Goal: Task Accomplishment & Management: Manage account settings

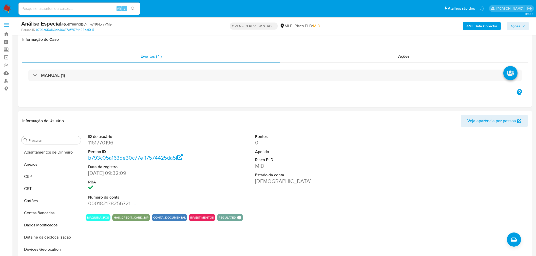
select select "10"
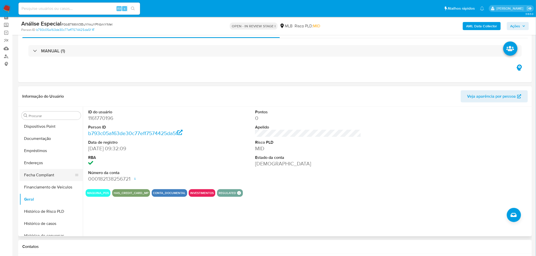
scroll to position [112, 0]
click at [68, 7] on input at bounding box center [78, 8] width 121 height 7
paste input "6GrEmQyiXYdVuc44cIP649L6"
type input "6GrEmQyiXYdVuc44cIP649L6"
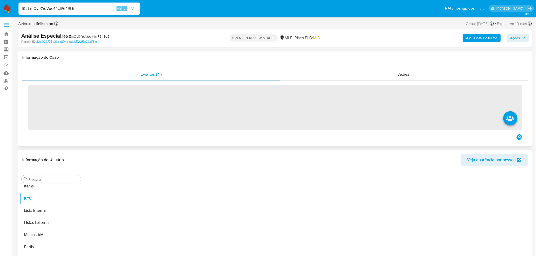
scroll to position [274, 0]
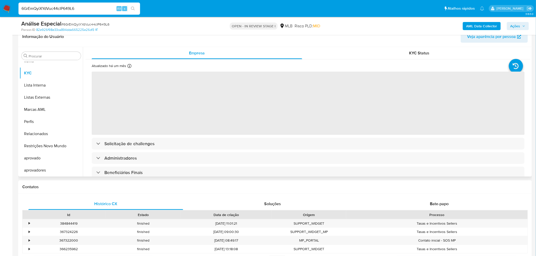
select select "10"
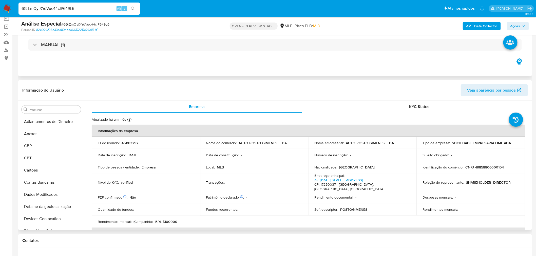
scroll to position [28, 0]
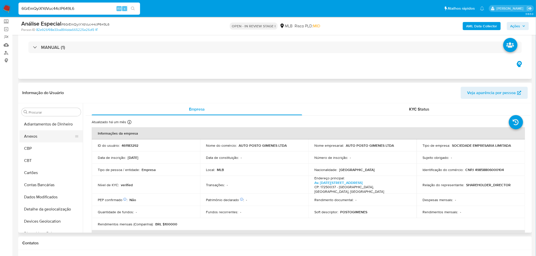
click at [47, 142] on button "Anexos" at bounding box center [48, 136] width 59 height 12
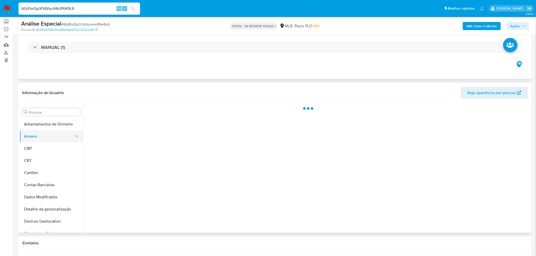
click at [49, 135] on button "Anexos" at bounding box center [48, 136] width 59 height 12
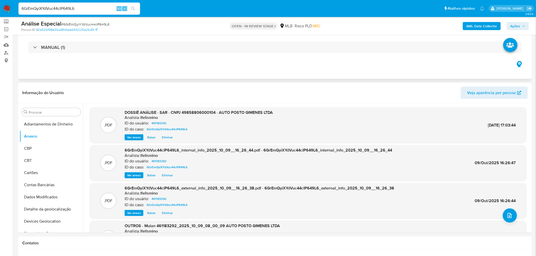
click at [171, 137] on span "Eliminar" at bounding box center [167, 137] width 11 height 5
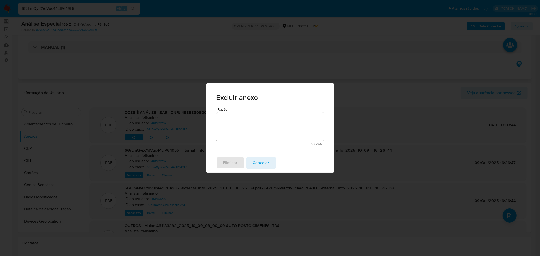
click at [242, 132] on textarea "Razão" at bounding box center [269, 126] width 107 height 29
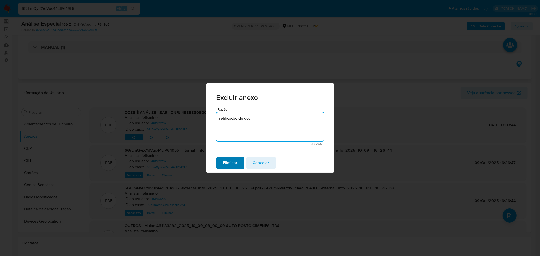
type textarea "retificação de doc"
click at [236, 158] on span "Eliminar" at bounding box center [230, 162] width 15 height 11
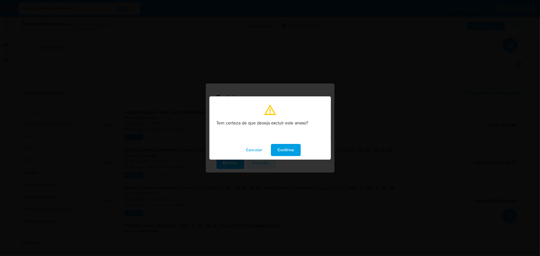
click at [277, 150] on span "Confirme" at bounding box center [285, 150] width 17 height 11
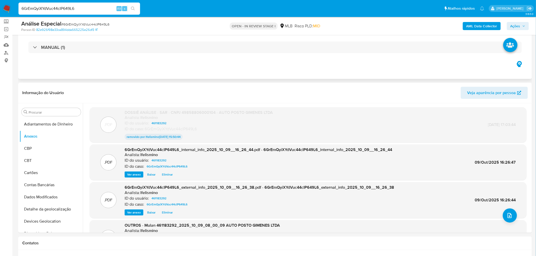
click at [88, 22] on span "# 6GrEmQyiXYdVuc44cIP649L6" at bounding box center [85, 24] width 48 height 5
click at [87, 22] on span "# 6GrEmQyiXYdVuc44cIP649L6" at bounding box center [85, 24] width 48 height 5
copy span "6GrEmQyiXYdVuc44cIP649L6"
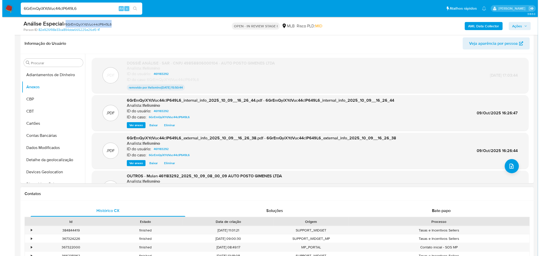
scroll to position [84, 0]
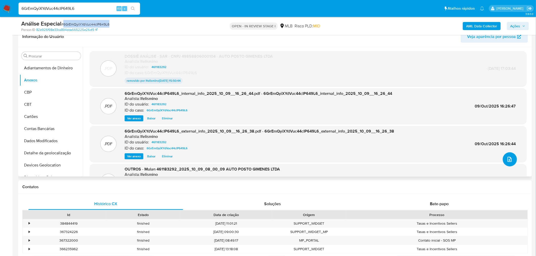
click at [507, 164] on button "upload-file" at bounding box center [509, 159] width 14 height 14
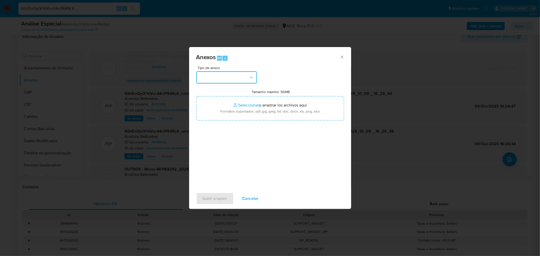
click at [231, 74] on button "button" at bounding box center [226, 77] width 61 height 12
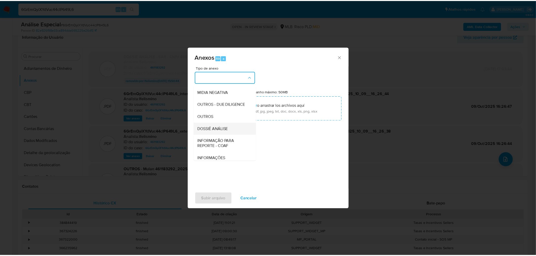
scroll to position [78, 0]
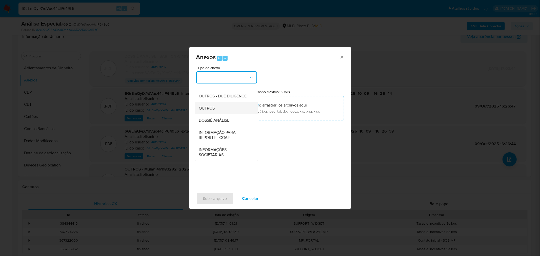
click at [223, 108] on div "OUTROS" at bounding box center [225, 108] width 52 height 12
click at [465, 73] on div "Anexos Alt a Tipo de anexo OUTROS Tamanho máximo: 50MB Seleccionar archivos Sel…" at bounding box center [270, 128] width 540 height 256
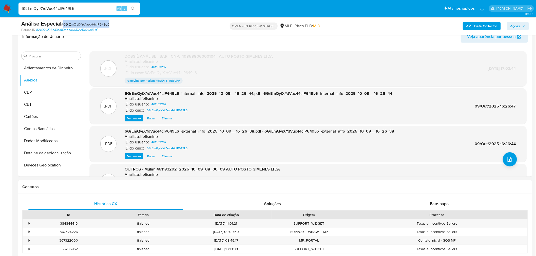
drag, startPoint x: 511, startPoint y: 24, endPoint x: 510, endPoint y: 29, distance: 4.4
click at [511, 24] on span "Ações" at bounding box center [515, 26] width 10 height 8
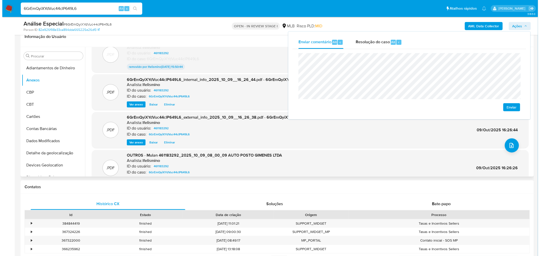
scroll to position [27, 0]
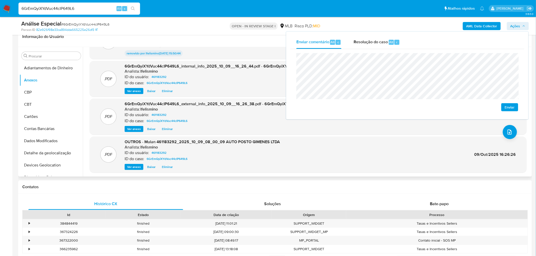
click at [166, 165] on span "Eliminar" at bounding box center [167, 167] width 11 height 5
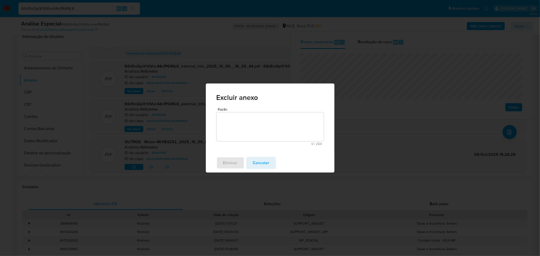
click at [242, 118] on textarea "Razão" at bounding box center [269, 126] width 107 height 29
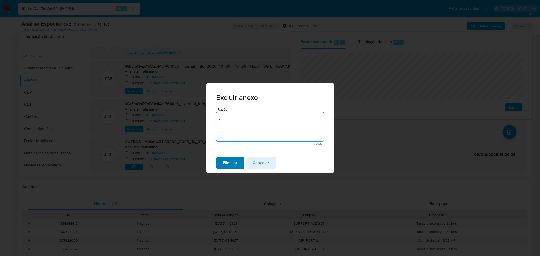
type textarea "."
click at [231, 161] on span "Eliminar" at bounding box center [230, 162] width 15 height 11
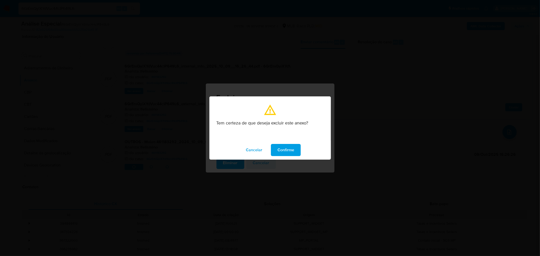
click at [285, 153] on span "Confirme" at bounding box center [285, 150] width 17 height 11
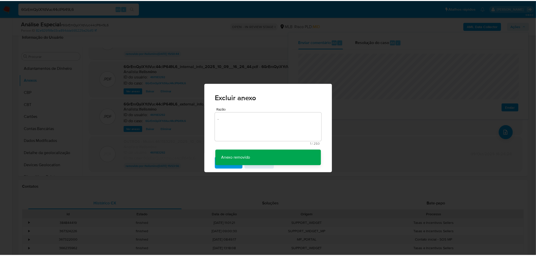
scroll to position [27, 0]
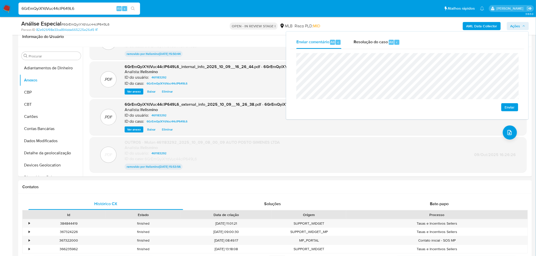
click at [509, 110] on span "Enviar" at bounding box center [509, 107] width 10 height 7
click at [59, 6] on input "6GrEmQyiXYdVuc44cIP649L6" at bounding box center [78, 8] width 121 height 7
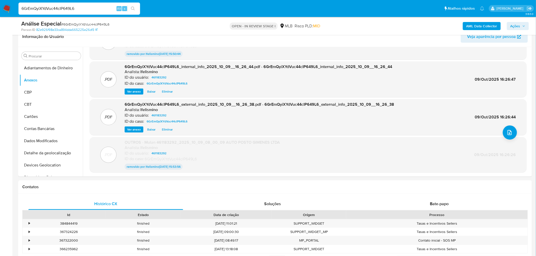
click at [59, 6] on input "6GrEmQyiXYdVuc44cIP649L6" at bounding box center [78, 8] width 121 height 7
paste input "loJJl8I3N7CvdG5M0CRFL3Ln"
type input "loJJl8I3N7CvdG5M0CRFL3Ln"
click at [128, 6] on button "search-icon" at bounding box center [133, 8] width 10 height 7
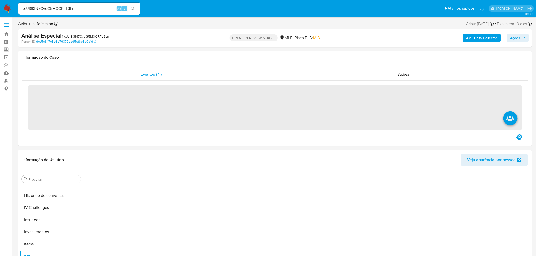
scroll to position [258, 0]
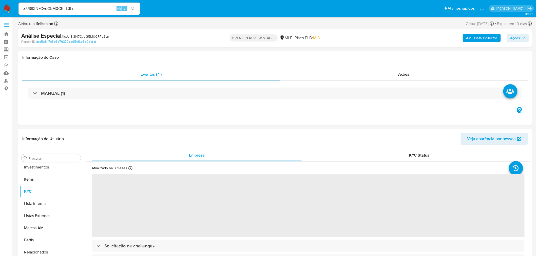
select select "10"
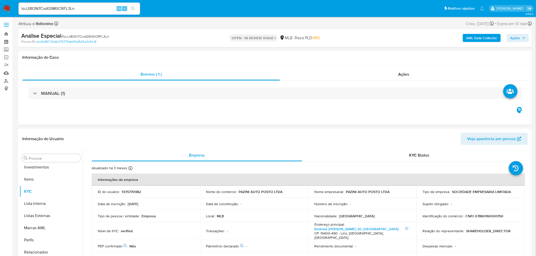
scroll to position [274, 0]
click at [521, 39] on span "Ações" at bounding box center [517, 37] width 15 height 7
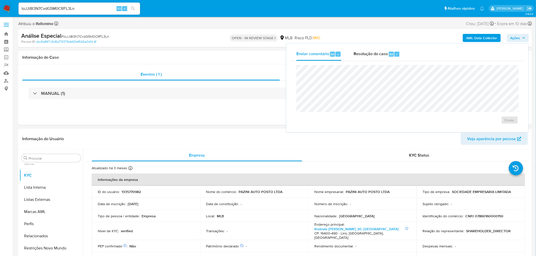
drag, startPoint x: 371, startPoint y: 56, endPoint x: 366, endPoint y: 64, distance: 9.6
click at [371, 57] on div "Resolução do caso Alt r" at bounding box center [376, 54] width 46 height 13
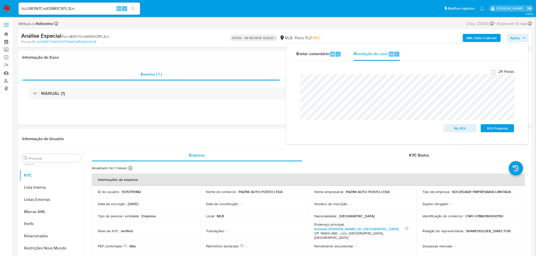
click at [300, 45] on div "Análise Especial # loJJl8I3N7CvdG5M0CRFL3Ln Person ID dcc5e847c5d6d79379db65ef6…" at bounding box center [274, 38] width 513 height 18
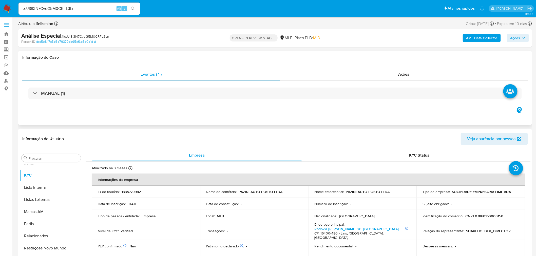
drag, startPoint x: 302, startPoint y: 52, endPoint x: 319, endPoint y: 64, distance: 20.4
click at [302, 53] on div "Informação do Caso" at bounding box center [274, 57] width 513 height 13
click at [514, 38] on span "Ações" at bounding box center [515, 38] width 10 height 8
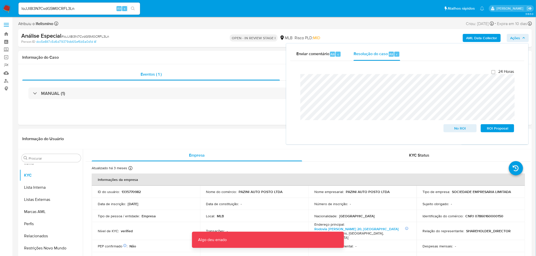
drag, startPoint x: 328, startPoint y: 53, endPoint x: 321, endPoint y: 61, distance: 10.0
click at [327, 53] on span "Enviar comentário" at bounding box center [312, 54] width 33 height 6
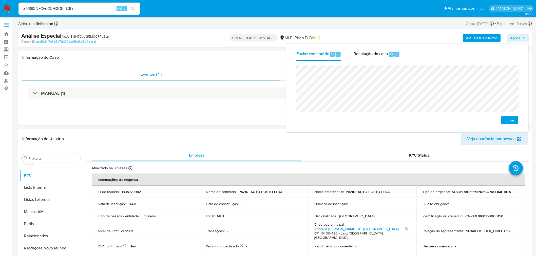
click at [511, 118] on span "Enviar" at bounding box center [509, 120] width 10 height 7
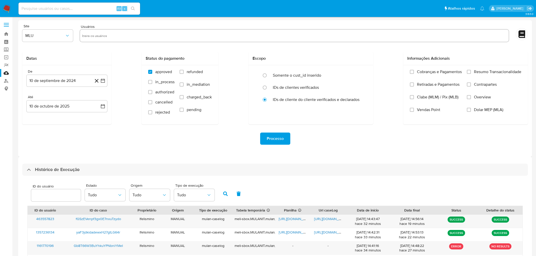
select select "10"
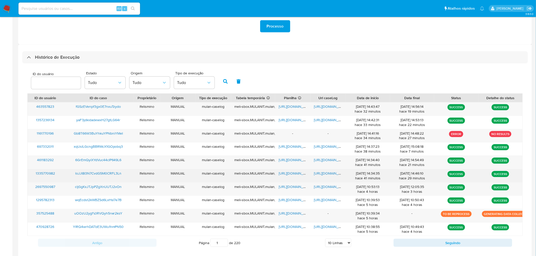
click at [324, 175] on span "[URL][DOMAIN_NAME]" at bounding box center [331, 173] width 35 height 5
click at [281, 172] on span "[URL][DOMAIN_NAME]" at bounding box center [295, 173] width 35 height 5
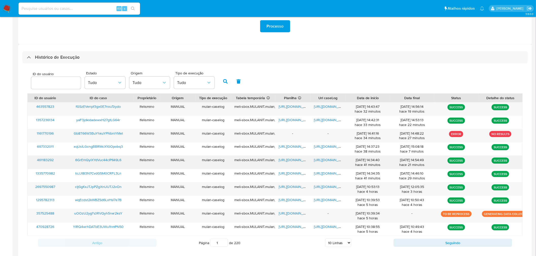
click at [333, 158] on span "[URL][DOMAIN_NAME]" at bounding box center [331, 159] width 35 height 5
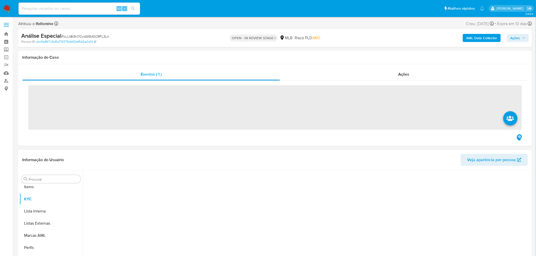
scroll to position [274, 0]
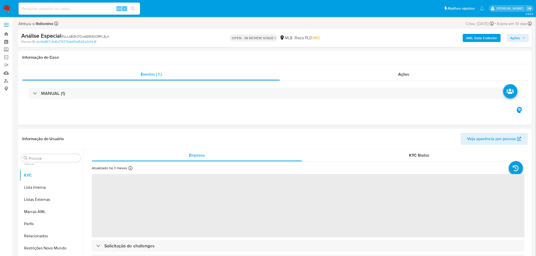
select select "10"
click at [515, 39] on span "Ações" at bounding box center [515, 38] width 10 height 8
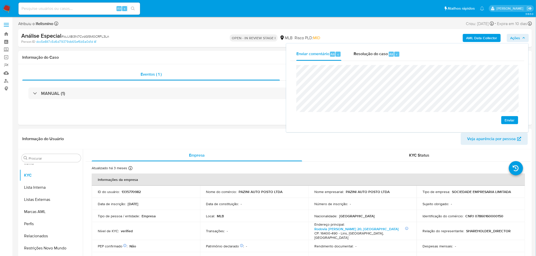
click at [505, 120] on span "Enviar" at bounding box center [509, 120] width 10 height 7
click at [213, 57] on h1 "Informação do Caso" at bounding box center [274, 57] width 505 height 5
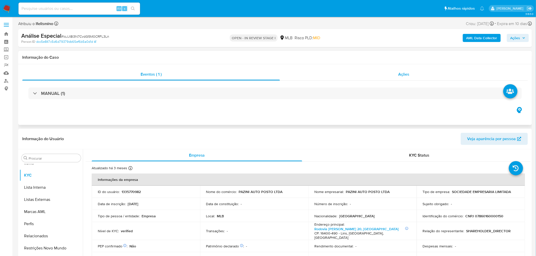
drag, startPoint x: 418, startPoint y: 78, endPoint x: 409, endPoint y: 78, distance: 9.6
click at [418, 78] on div "Ações" at bounding box center [404, 74] width 248 height 12
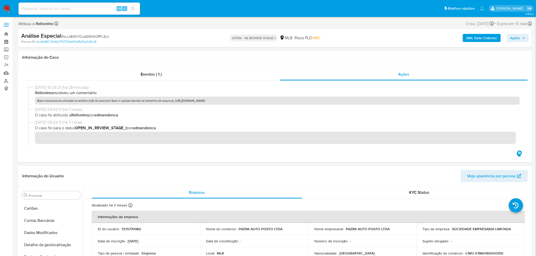
scroll to position [0, 0]
click at [27, 220] on button "Anexos" at bounding box center [48, 220] width 59 height 12
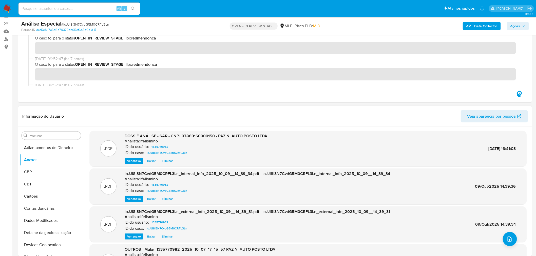
scroll to position [56, 0]
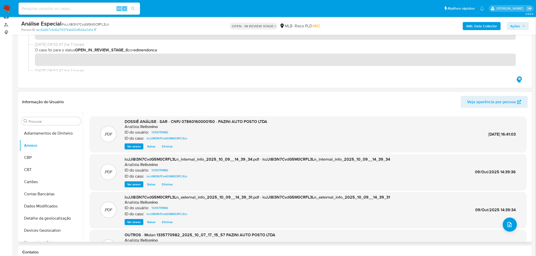
click at [166, 145] on span "Eliminar" at bounding box center [167, 146] width 11 height 5
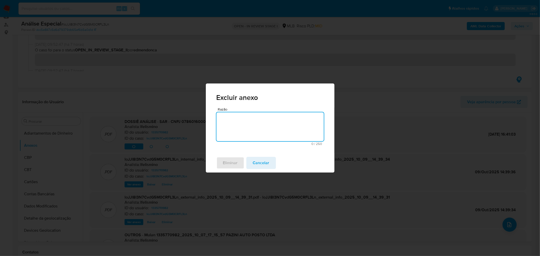
click at [276, 127] on textarea "Razão" at bounding box center [269, 126] width 107 height 29
type textarea "Retificar doc"
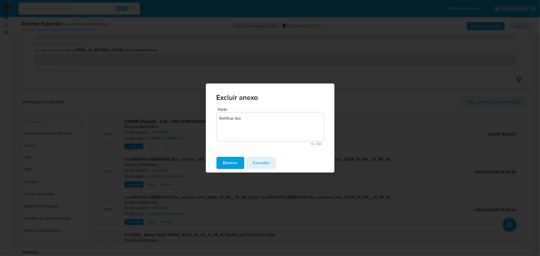
click at [240, 159] on button "Eliminar" at bounding box center [230, 163] width 28 height 12
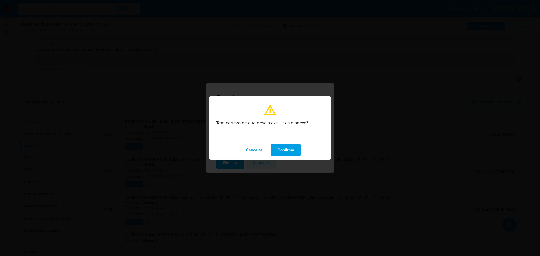
click at [275, 145] on button "Confirme" at bounding box center [286, 150] width 30 height 12
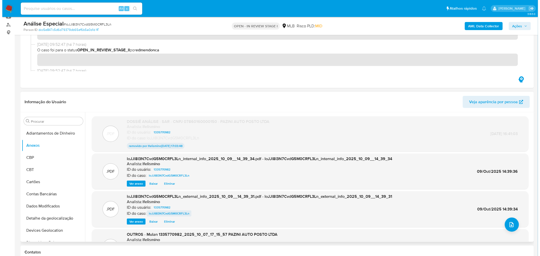
scroll to position [28, 0]
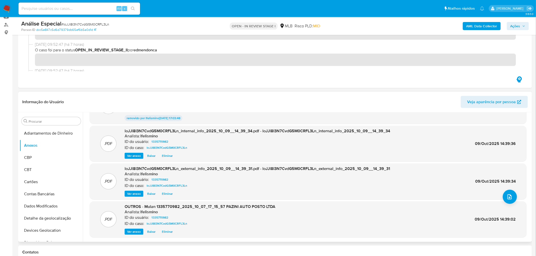
click at [163, 232] on span "Eliminar" at bounding box center [167, 231] width 11 height 5
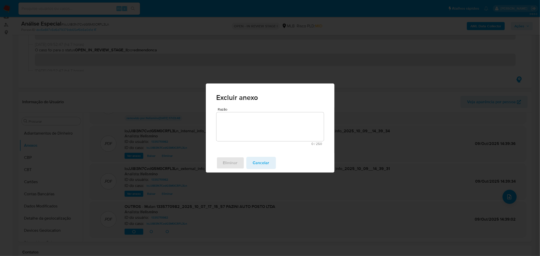
click at [239, 140] on textarea "Razão" at bounding box center [269, 126] width 107 height 29
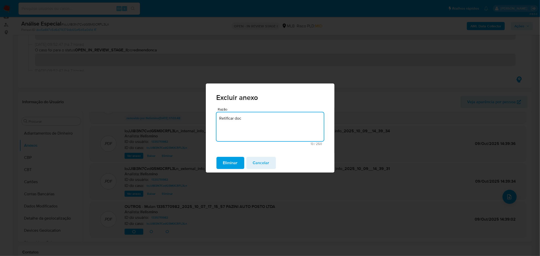
type textarea "Retificar doc"
click at [227, 155] on div "Eliminar Cancelar" at bounding box center [270, 162] width 129 height 19
click at [227, 160] on span "Eliminar" at bounding box center [230, 162] width 15 height 11
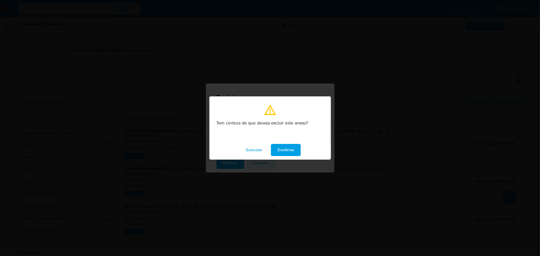
click at [290, 146] on span "Confirme" at bounding box center [285, 150] width 17 height 11
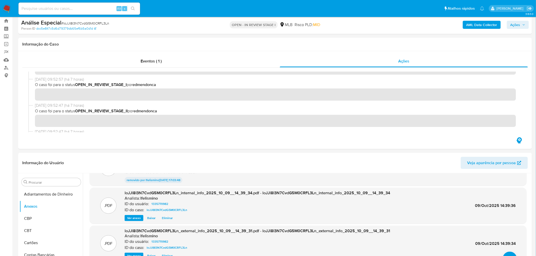
scroll to position [0, 0]
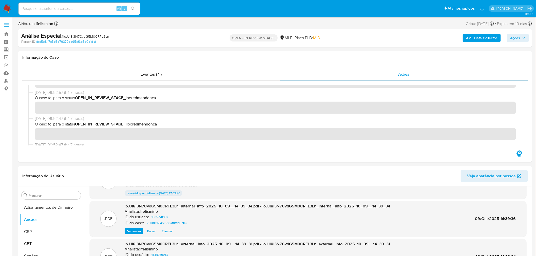
click at [99, 34] on span "# loJJl8I3N7CvdG5M0CRFL3Ln" at bounding box center [85, 36] width 48 height 5
copy span "loJJl8I3N7CvdG5M0CRFL3Ln"
click at [42, 10] on input at bounding box center [78, 8] width 121 height 7
paste input "4w399MYDCG7yXE2LbXHLOY51"
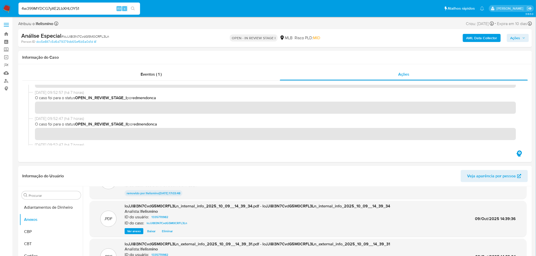
type input "4w399MYDCG7yXE2LbXHLOY51"
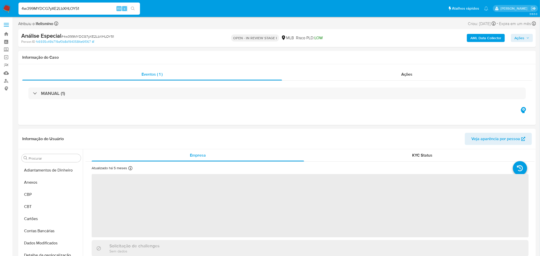
select select "10"
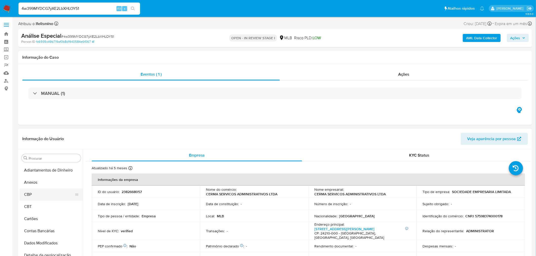
click at [29, 190] on button "CBP" at bounding box center [48, 195] width 59 height 12
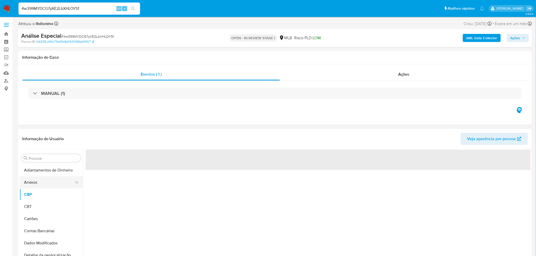
click at [34, 185] on button "Anexos" at bounding box center [48, 182] width 59 height 12
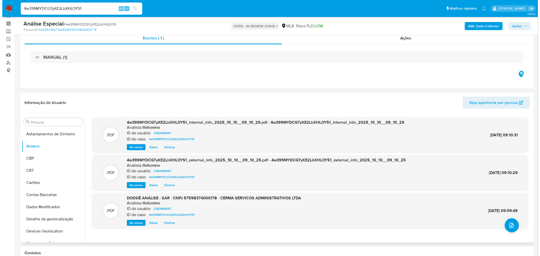
scroll to position [28, 0]
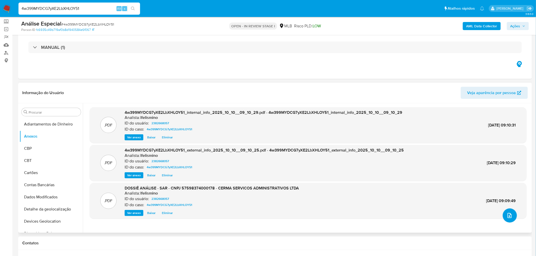
click at [506, 209] on button "upload-file" at bounding box center [509, 216] width 14 height 14
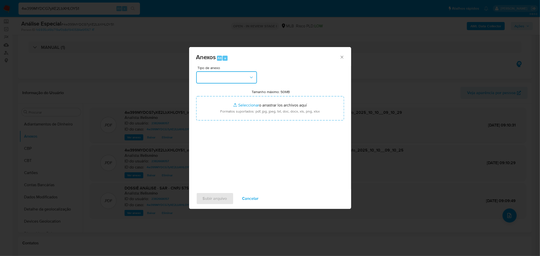
click at [210, 75] on button "button" at bounding box center [226, 77] width 61 height 12
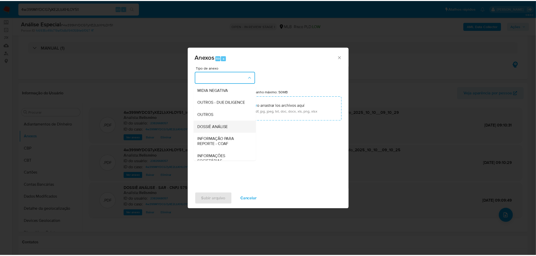
scroll to position [78, 0]
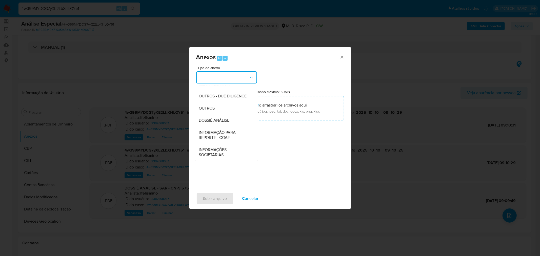
drag, startPoint x: 218, startPoint y: 120, endPoint x: 346, endPoint y: 78, distance: 134.3
click at [219, 120] on span "DOSSIÊ ANÁLISE" at bounding box center [214, 120] width 31 height 5
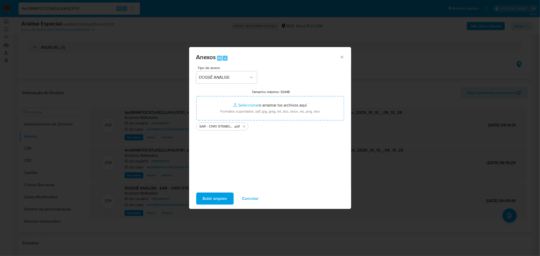
click at [211, 204] on span "Subir arquivo" at bounding box center [215, 198] width 24 height 11
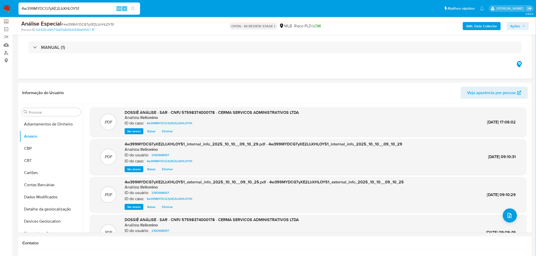
click at [517, 24] on span "Ações" at bounding box center [515, 26] width 10 height 8
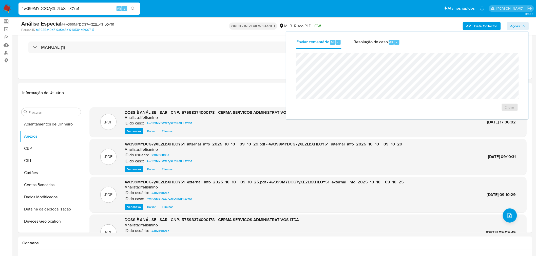
drag, startPoint x: 378, startPoint y: 42, endPoint x: 374, endPoint y: 51, distance: 9.4
click at [375, 42] on span "Resolução do caso" at bounding box center [370, 42] width 34 height 6
click at [367, 79] on textarea at bounding box center [406, 80] width 221 height 40
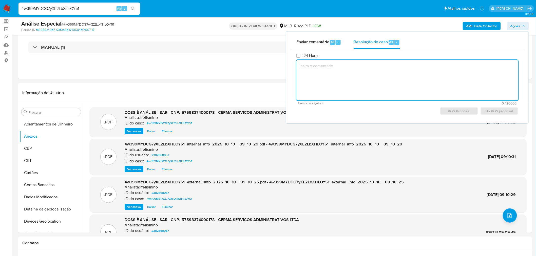
paste textarea "Justificativa para Arquivamento: Conta sem movimentação para comunicação ao COA…"
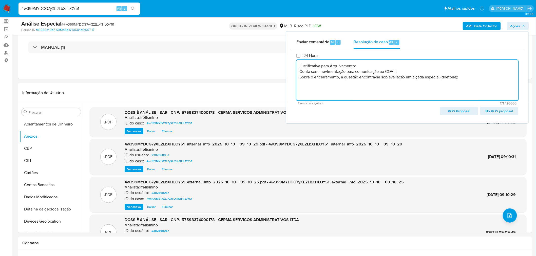
click at [487, 110] on span "No ROS proposal" at bounding box center [498, 111] width 31 height 7
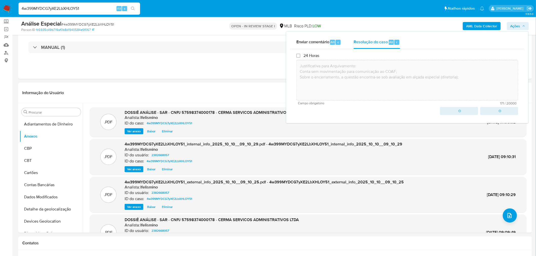
type textarea "Justificativa para Arquivamento: Conta sem movimentação para comunicação ao COA…"
